Goal: Navigation & Orientation: Find specific page/section

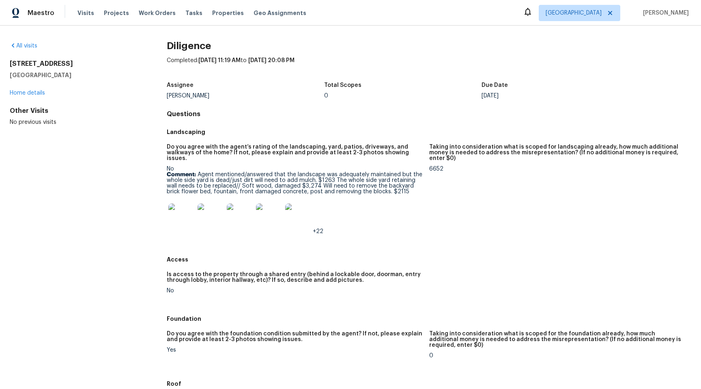
click at [183, 211] on img at bounding box center [181, 216] width 26 height 26
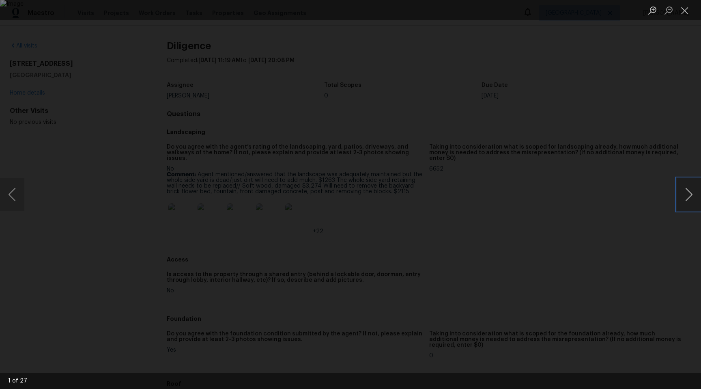
click at [689, 192] on button "Next image" at bounding box center [689, 194] width 24 height 32
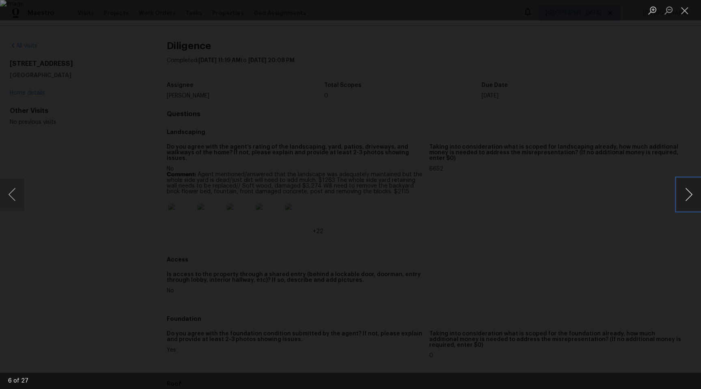
click at [689, 192] on button "Next image" at bounding box center [689, 194] width 24 height 32
